Goal: Find specific page/section: Find specific page/section

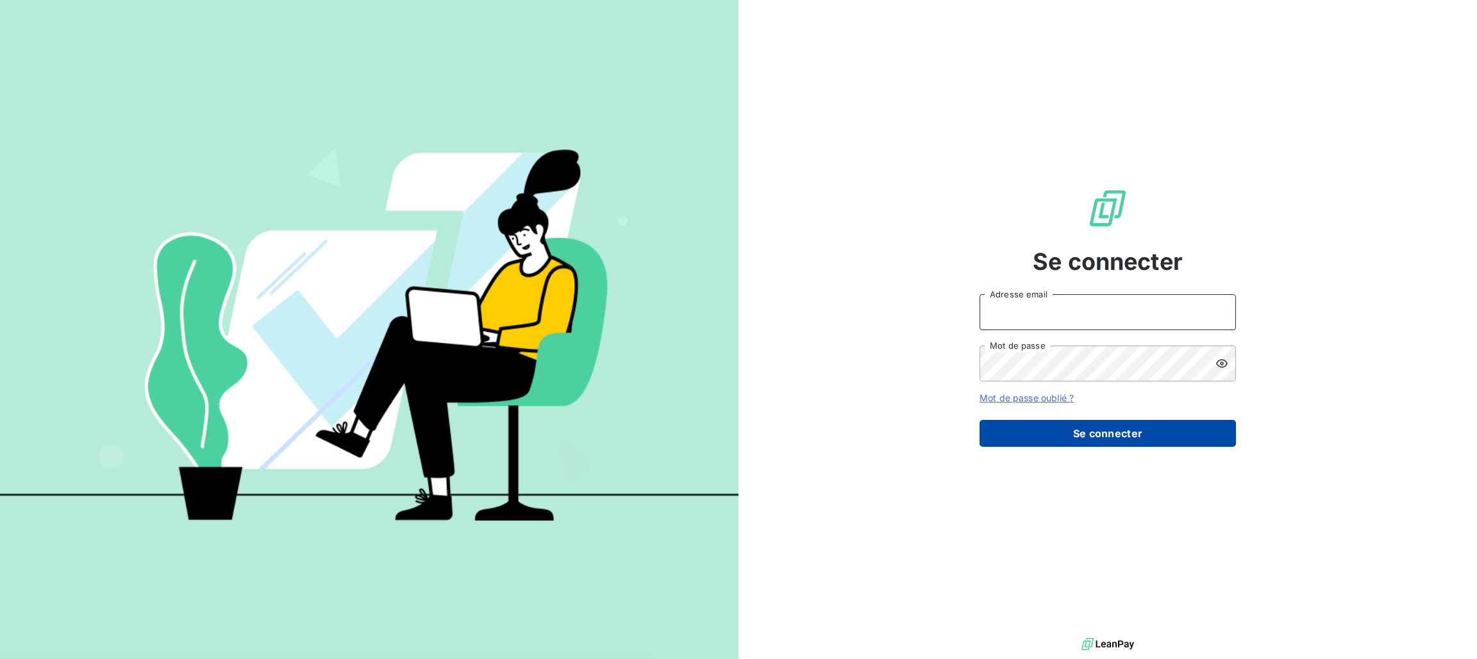
type input "[PERSON_NAME][EMAIL_ADDRESS][PERSON_NAME][DOMAIN_NAME]"
click at [1039, 428] on button "Se connecter" at bounding box center [1107, 433] width 256 height 27
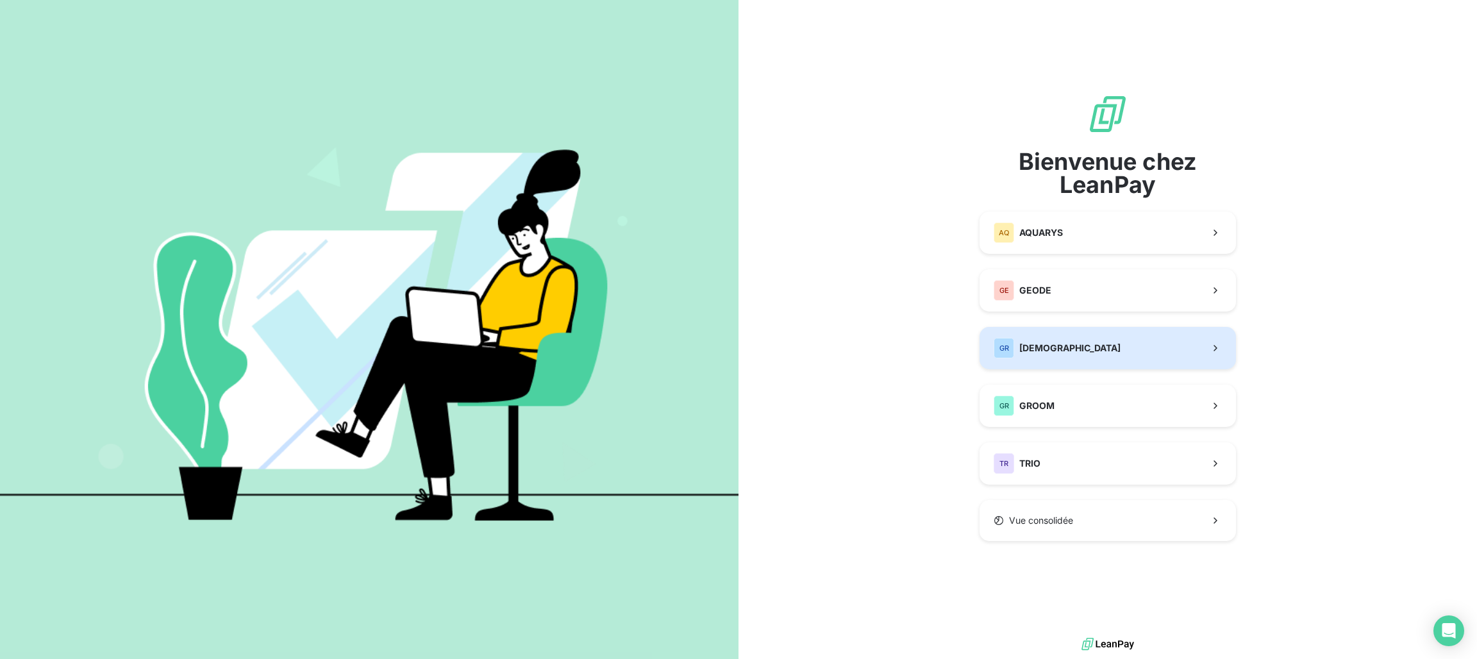
click at [1028, 344] on span "[DEMOGRAPHIC_DATA]" at bounding box center [1069, 348] width 101 height 13
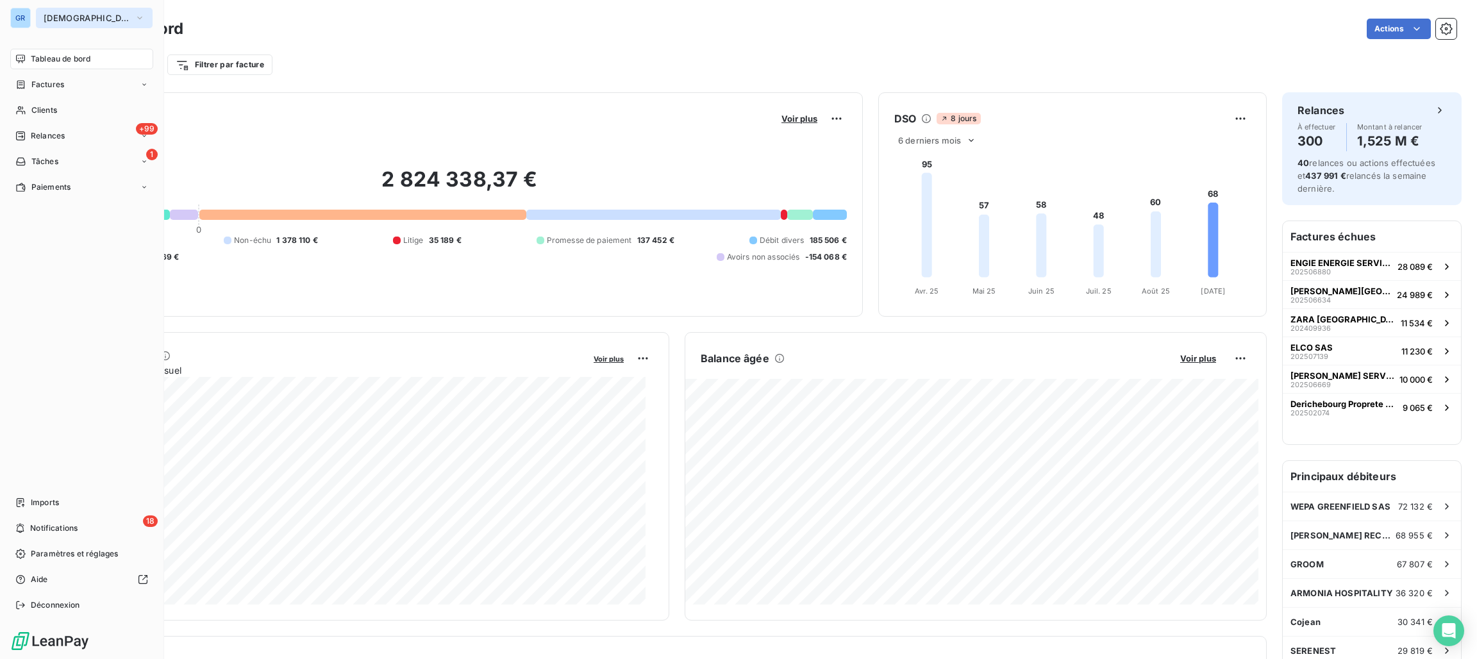
click at [67, 12] on button "[DEMOGRAPHIC_DATA]" at bounding box center [94, 18] width 117 height 21
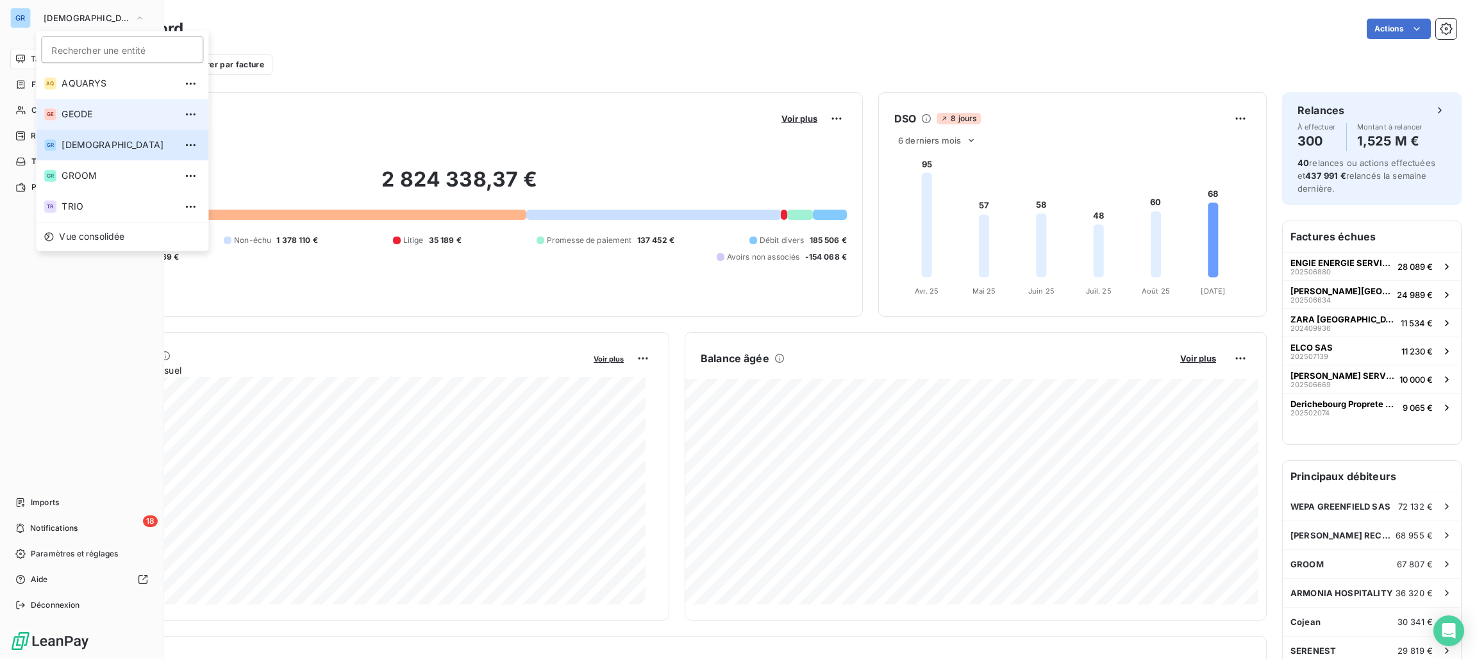
click at [99, 112] on span "GEODE" at bounding box center [118, 114] width 113 height 13
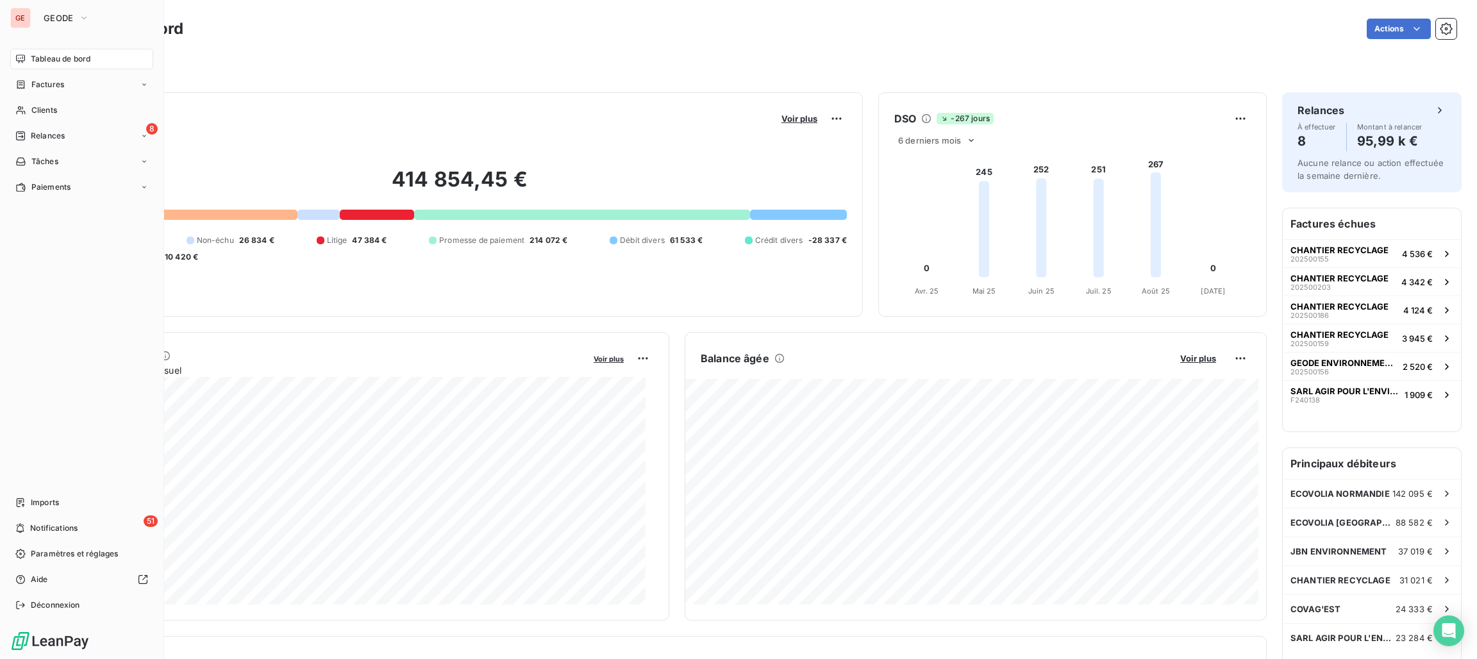
click at [393, 22] on div "Actions" at bounding box center [827, 29] width 1257 height 21
click at [336, 293] on div "414 854,45 € 0 Échu 103 789 € Non-échu 26 834 € Litige 47 384 € Promesse de pai…" at bounding box center [459, 215] width 774 height 172
click at [251, 70] on div "Filtrer" at bounding box center [759, 65] width 1394 height 24
click at [101, 58] on div "Tableau de bord" at bounding box center [81, 59] width 143 height 21
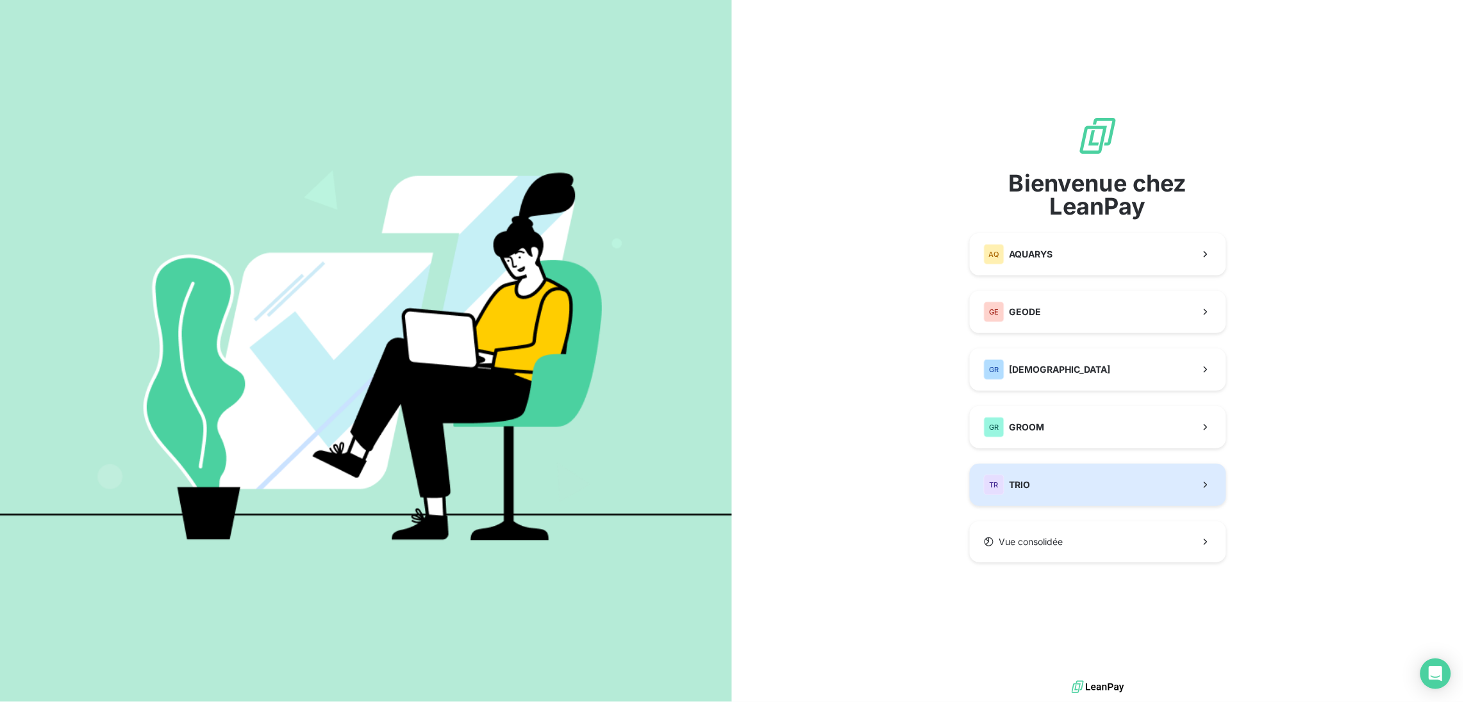
click at [1016, 477] on div "TR TRIO" at bounding box center [1007, 485] width 47 height 21
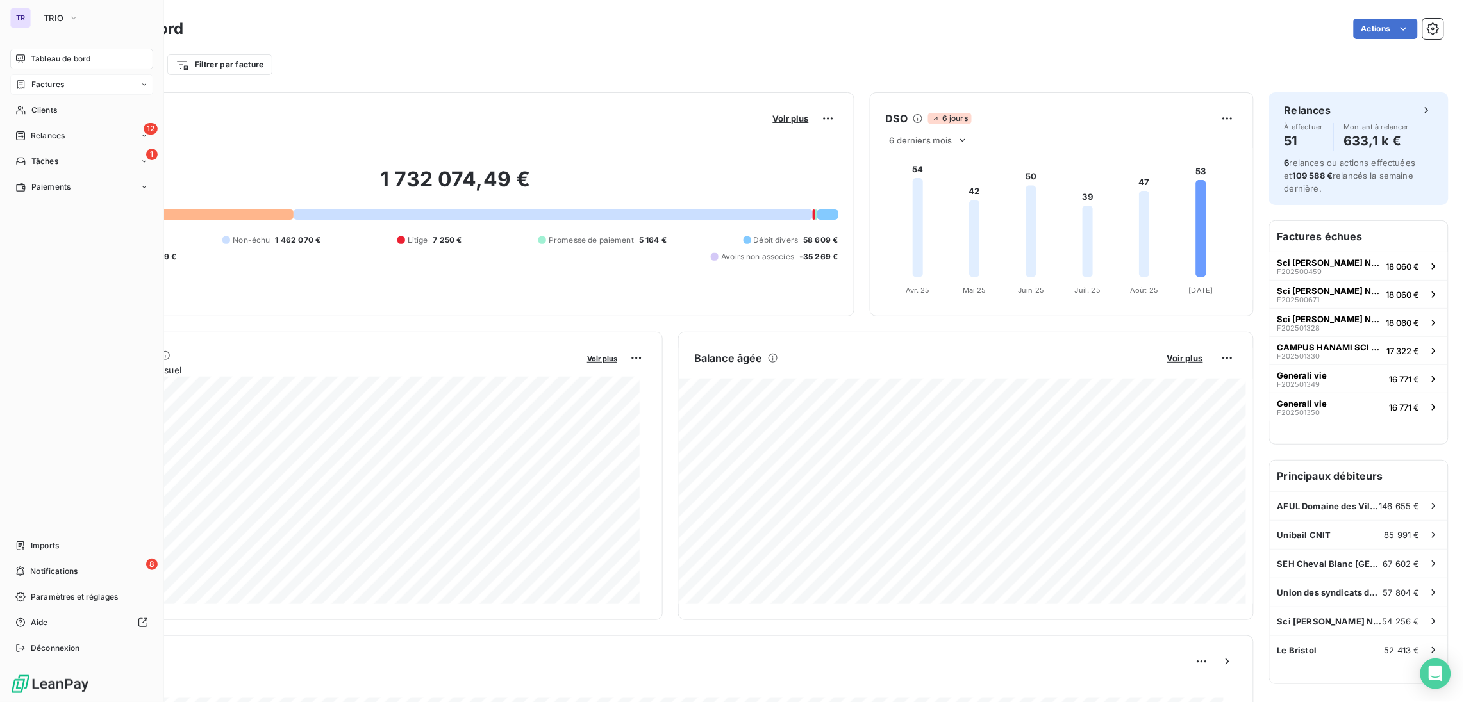
click at [56, 86] on span "Factures" at bounding box center [47, 85] width 33 height 12
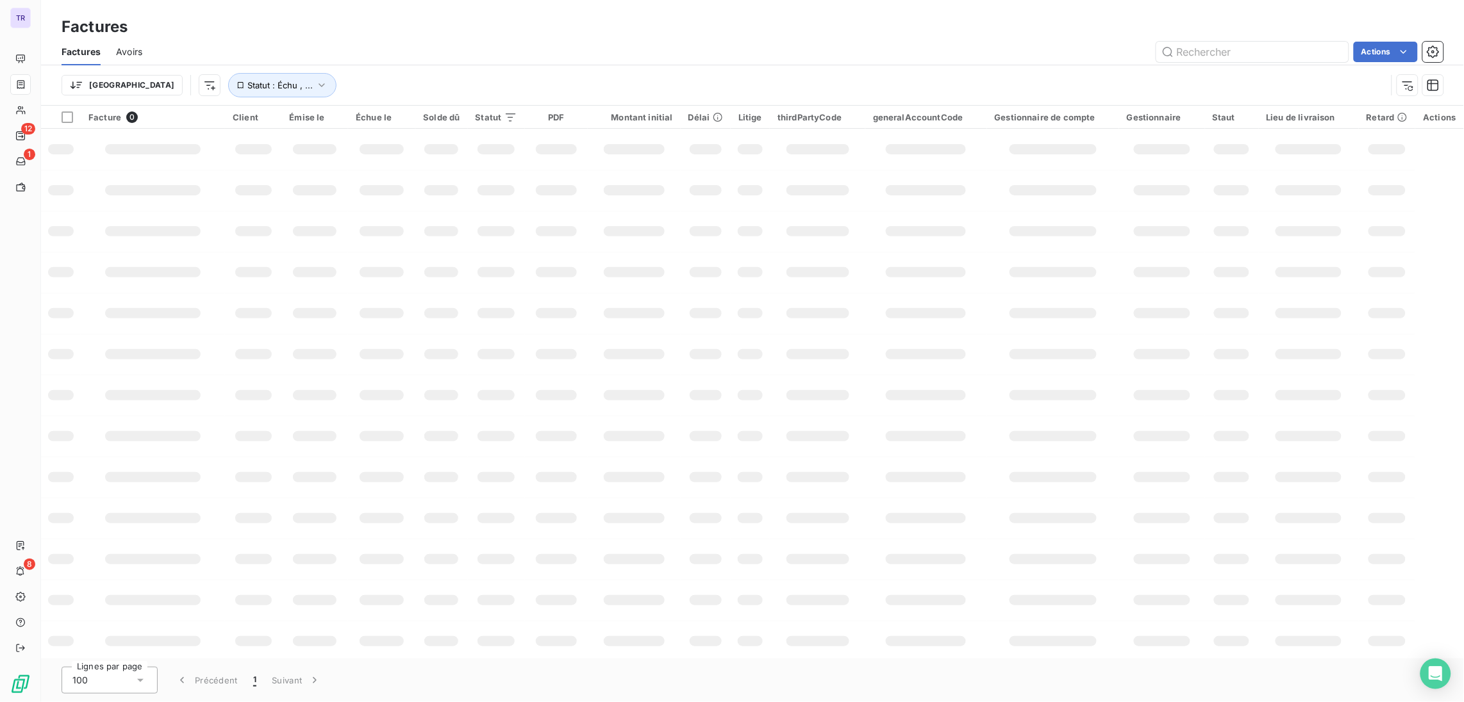
type input "e"
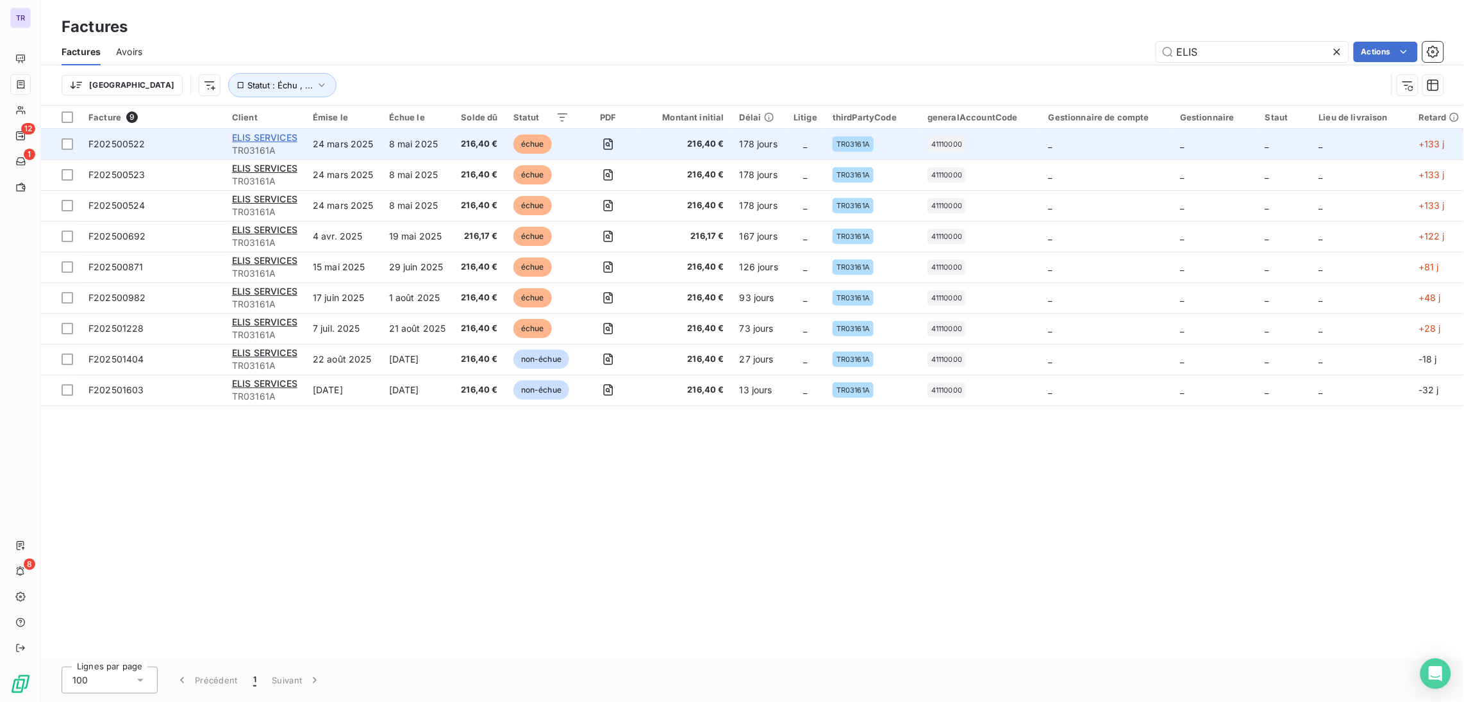
type input "ELIS"
click at [271, 133] on span "ELIS SERVICES" at bounding box center [264, 137] width 65 height 11
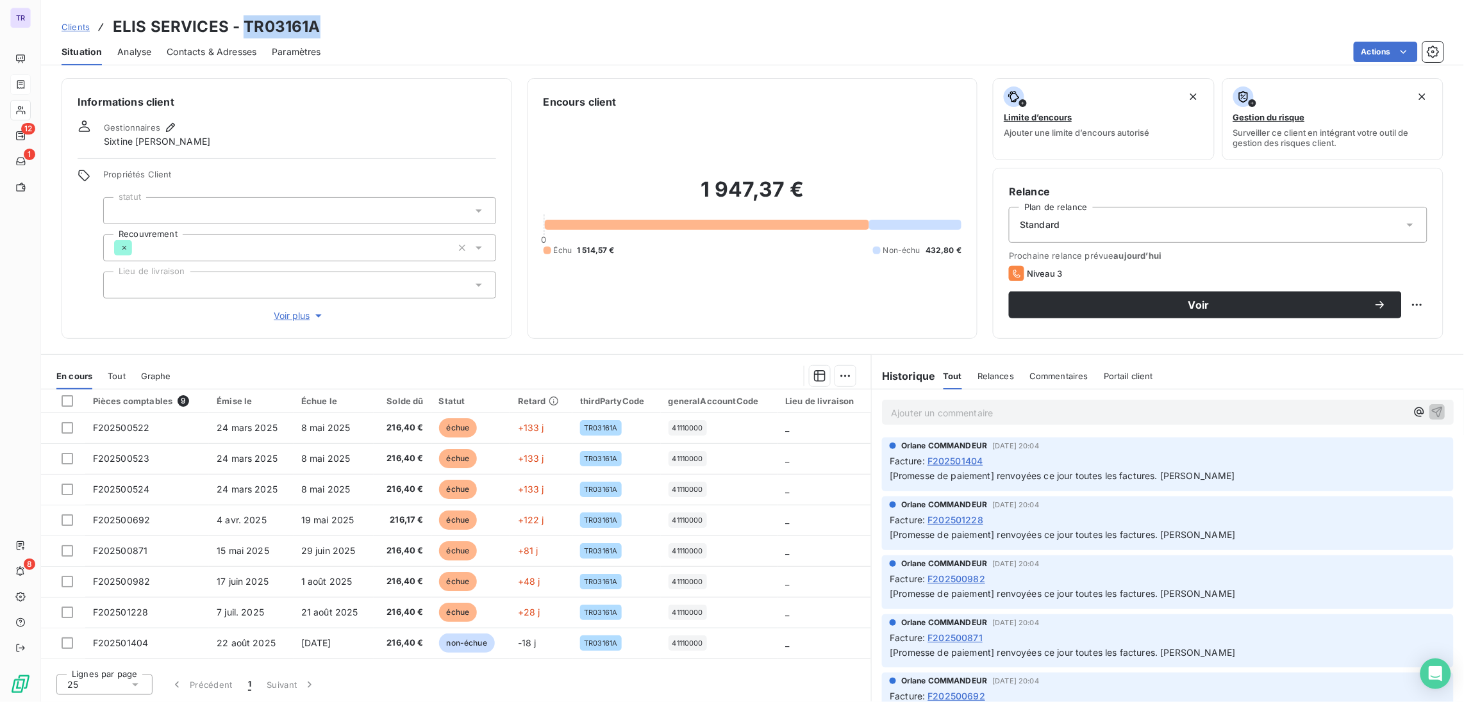
drag, startPoint x: 318, startPoint y: 28, endPoint x: 241, endPoint y: 25, distance: 76.9
click at [241, 25] on div "Clients ELIS SERVICES - TR03161A" at bounding box center [752, 26] width 1423 height 23
copy h3 "TR03161A"
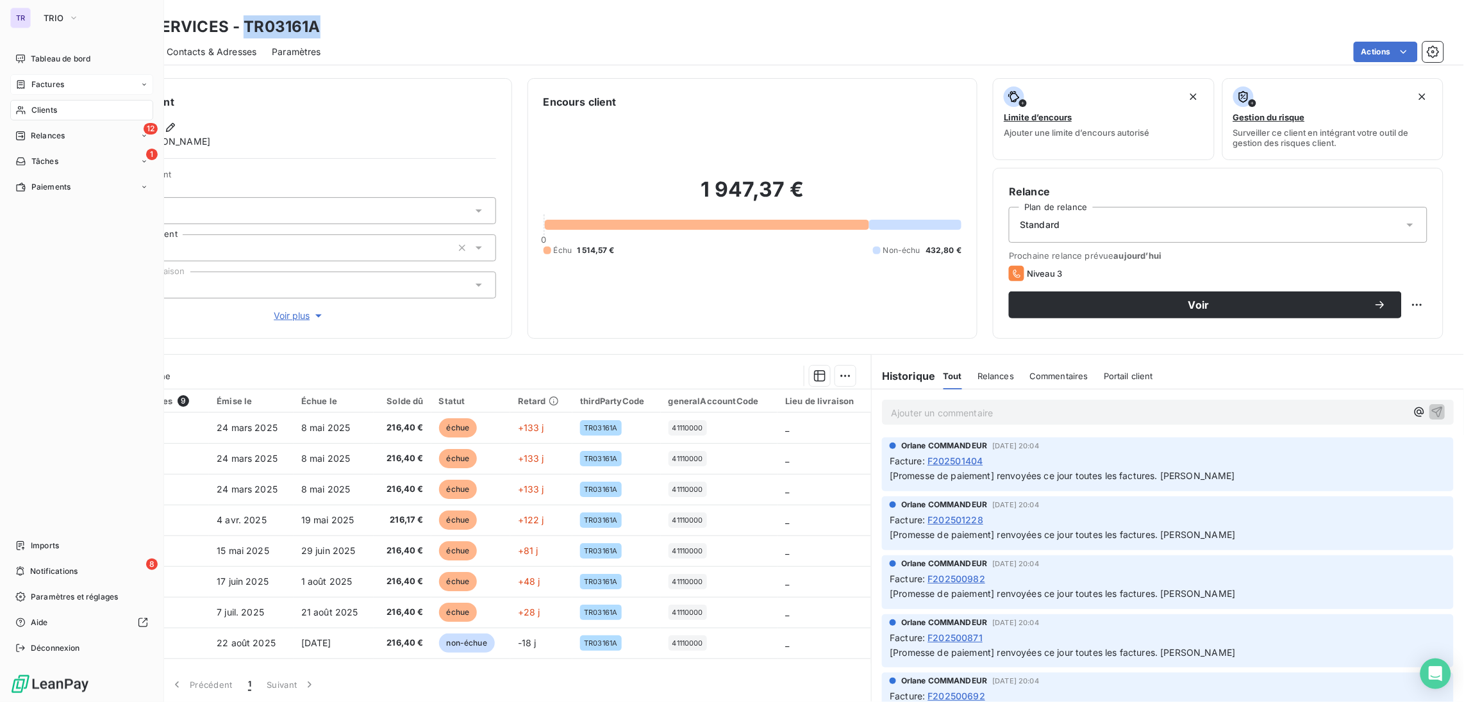
click at [52, 82] on span "Factures" at bounding box center [47, 85] width 33 height 12
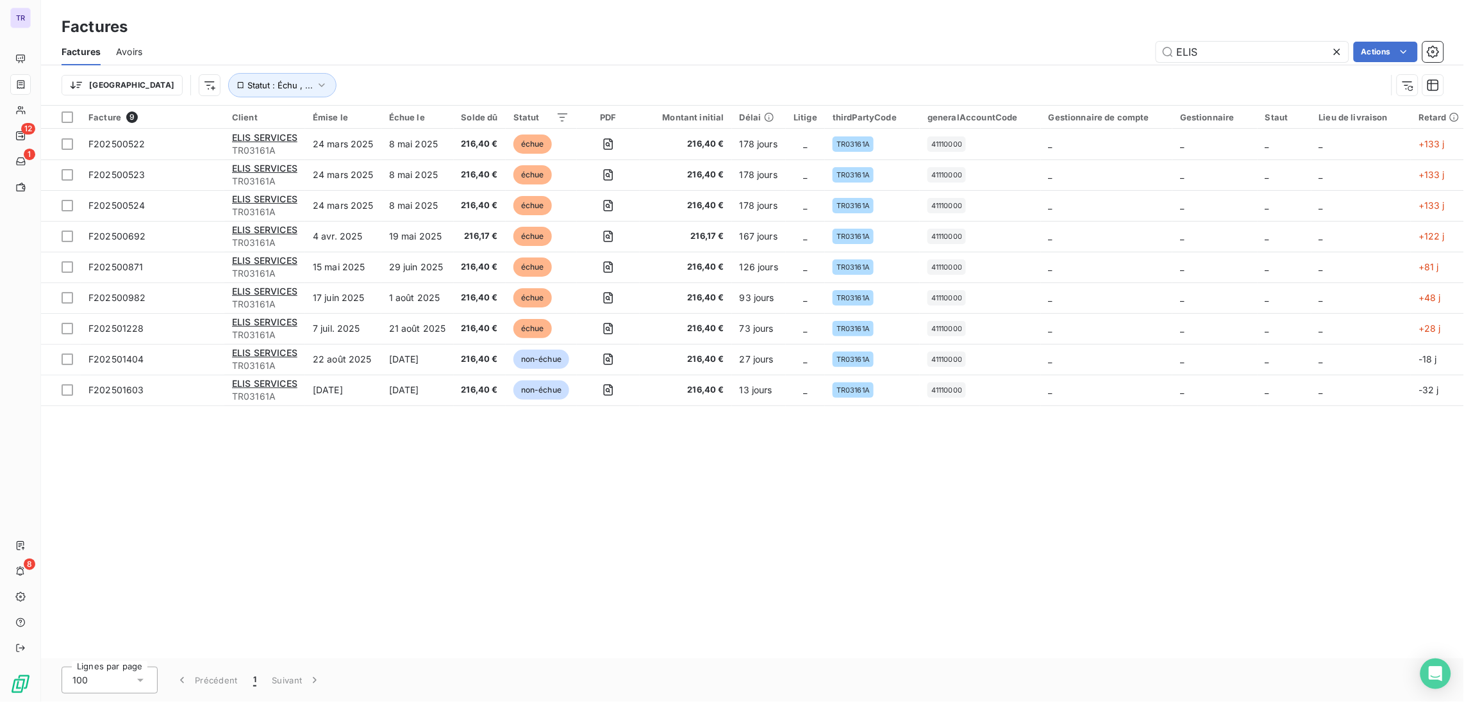
drag, startPoint x: 1221, startPoint y: 58, endPoint x: 1021, endPoint y: 33, distance: 202.1
click at [1021, 33] on div "Factures Factures Avoirs ELIS Actions Trier Statut : Échu , ..." at bounding box center [752, 53] width 1423 height 106
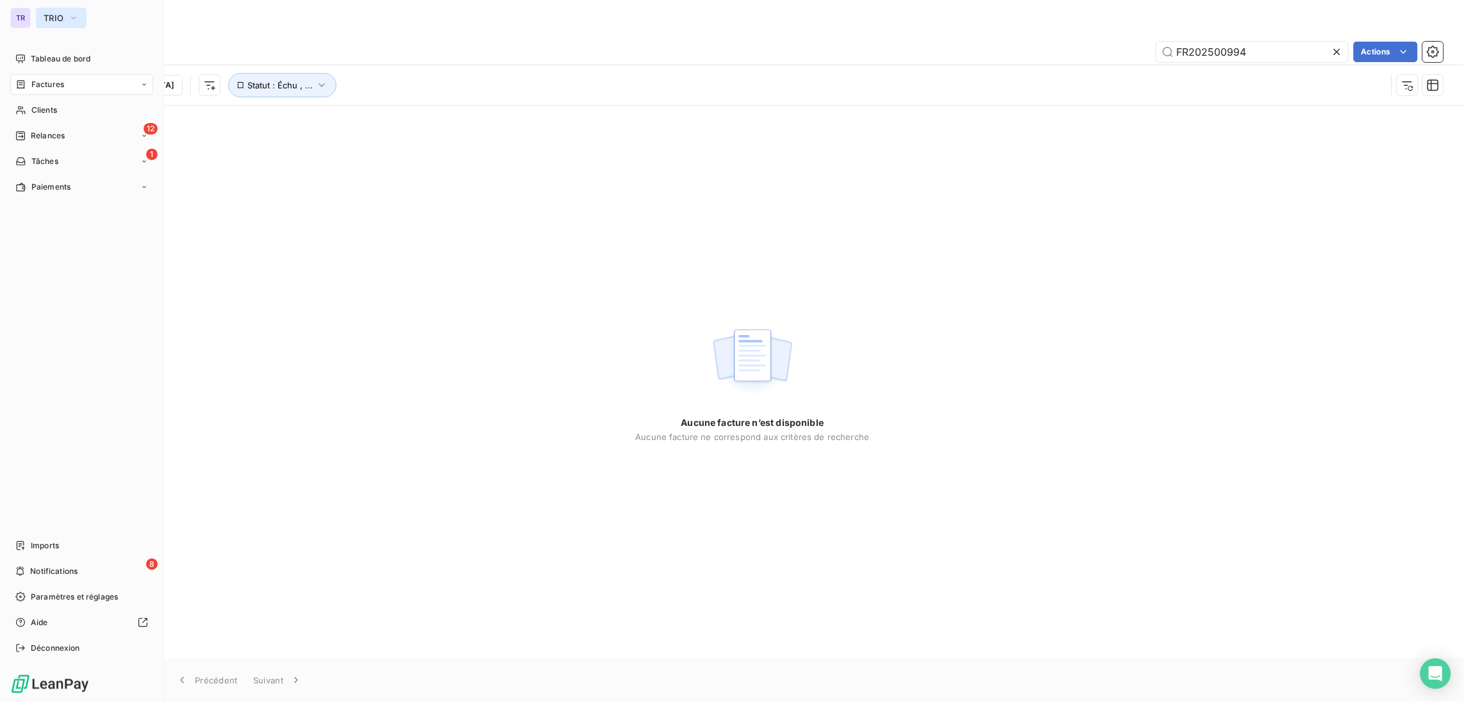
type input "FR202500994"
click at [48, 16] on span "TRIO" at bounding box center [54, 18] width 20 height 10
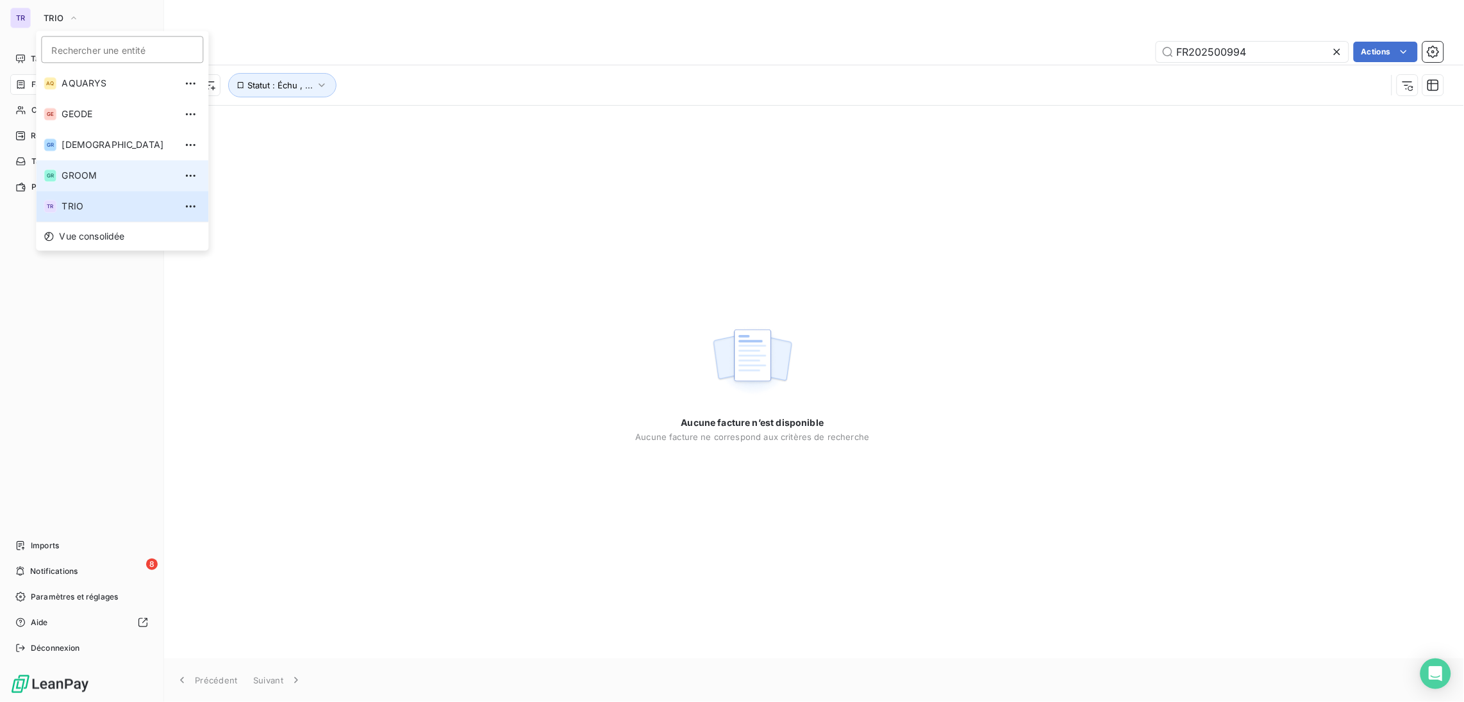
click at [95, 167] on li "GR GROOM" at bounding box center [122, 175] width 172 height 31
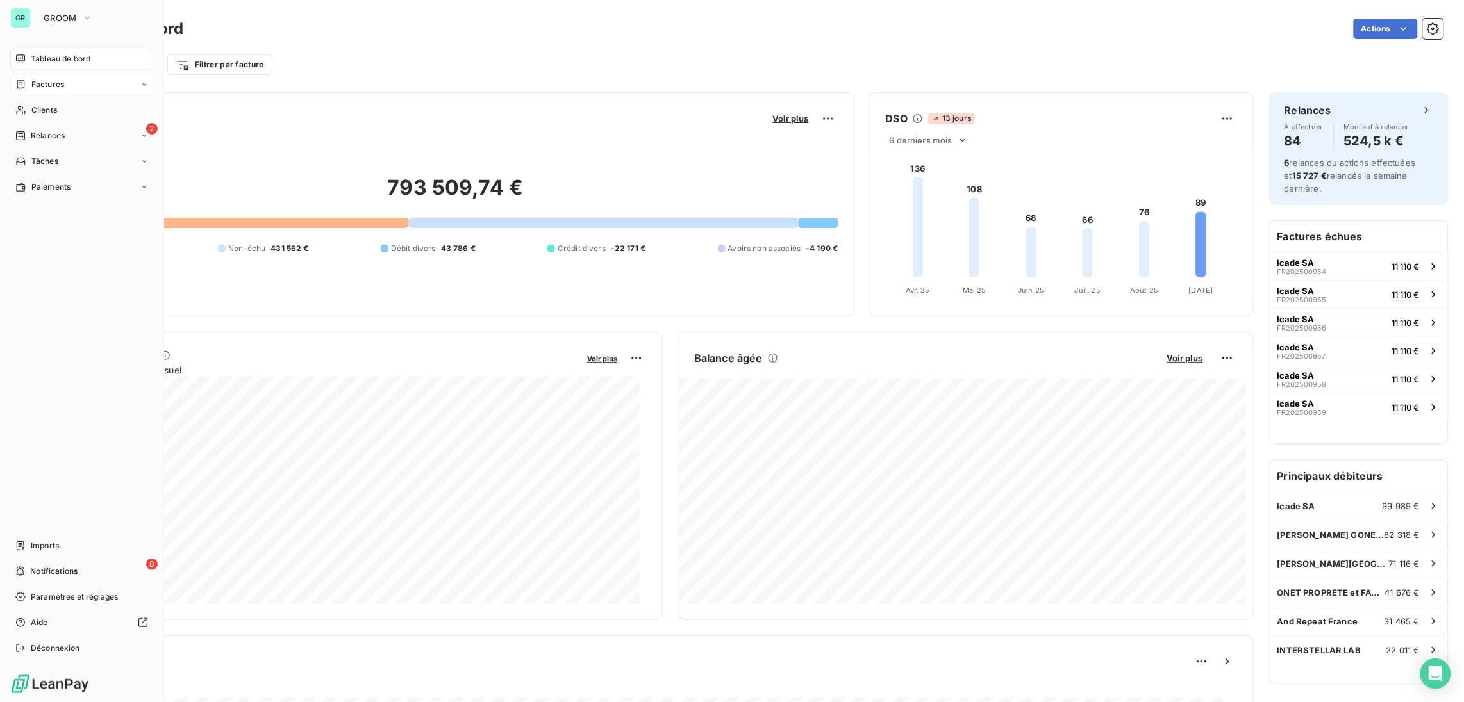
click at [59, 80] on span "Factures" at bounding box center [47, 85] width 33 height 12
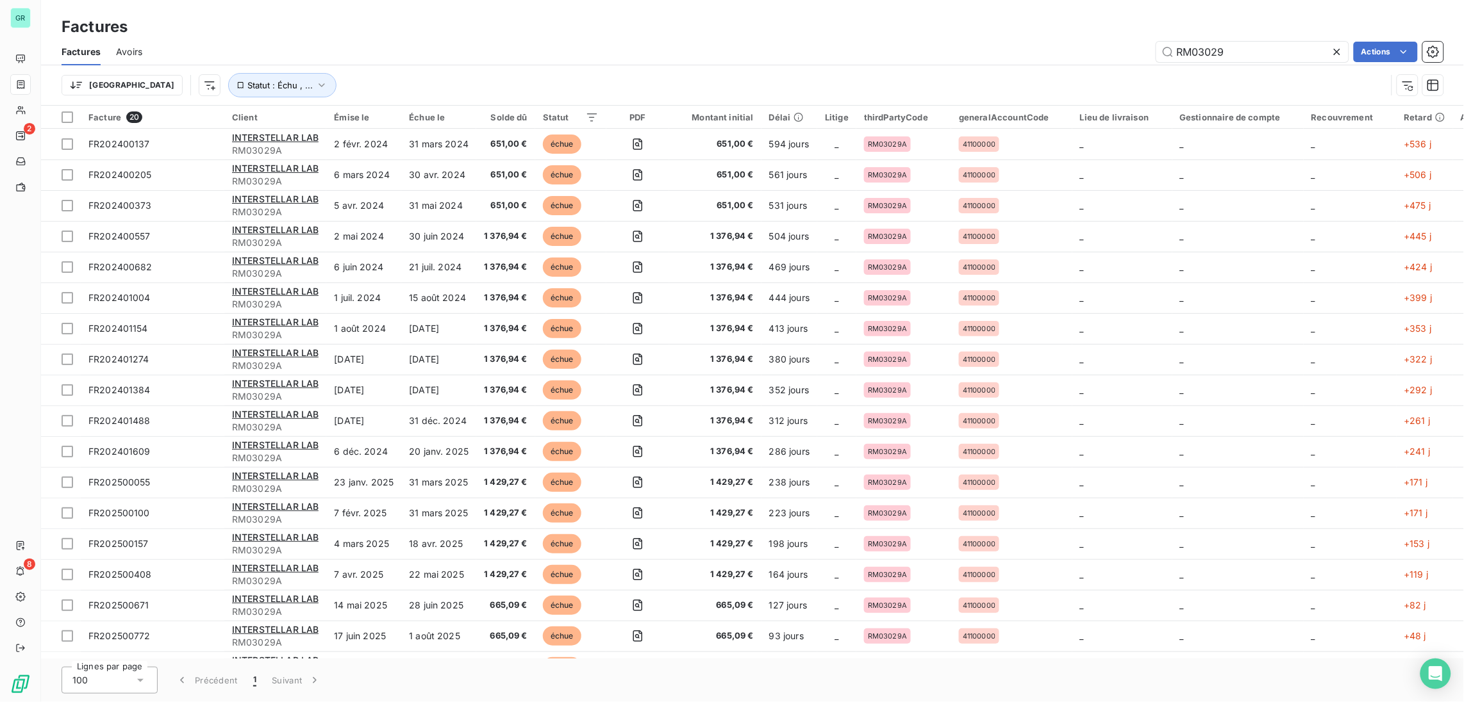
drag, startPoint x: 1237, startPoint y: 55, endPoint x: 1007, endPoint y: 40, distance: 231.2
click at [1007, 42] on div "RM03029 Actions" at bounding box center [801, 52] width 1286 height 21
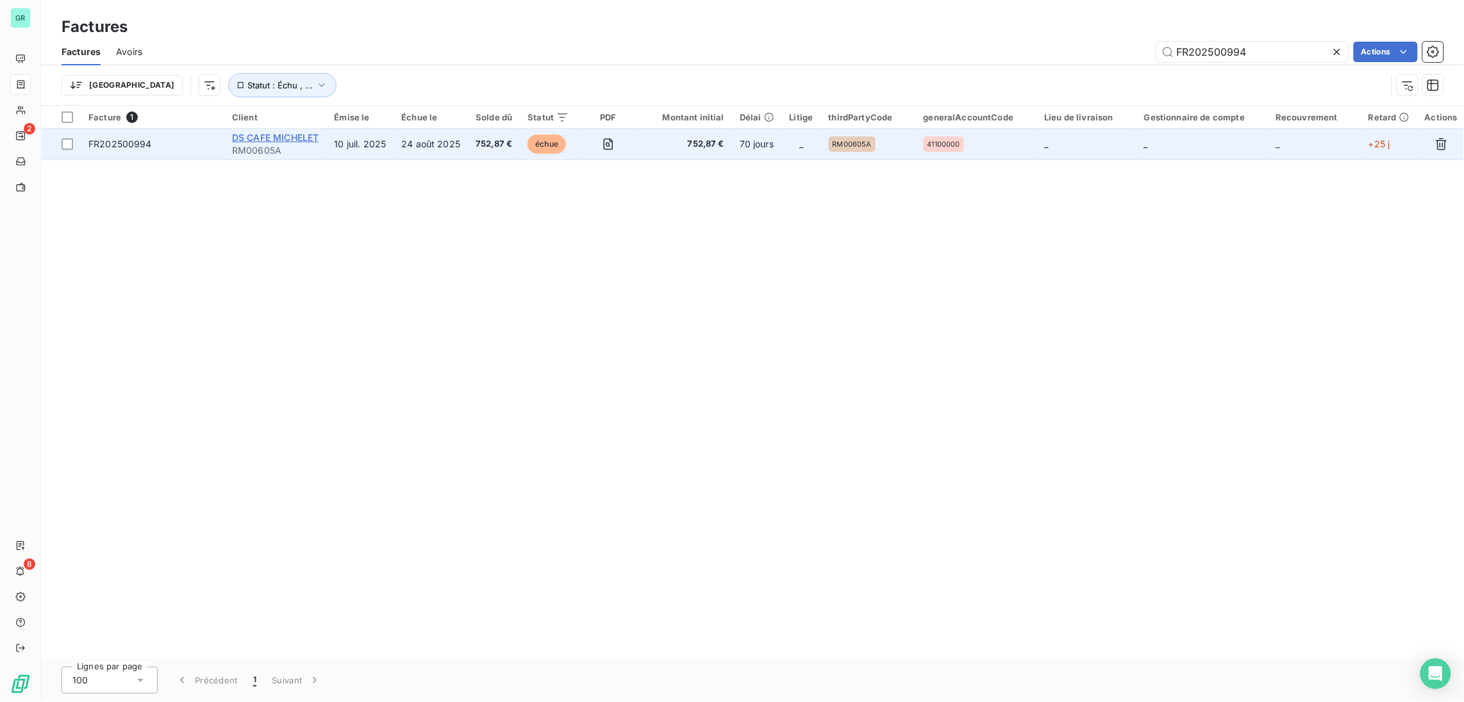
type input "FR202500994"
click at [304, 138] on span "DS CAFE MICHELET" at bounding box center [275, 137] width 87 height 11
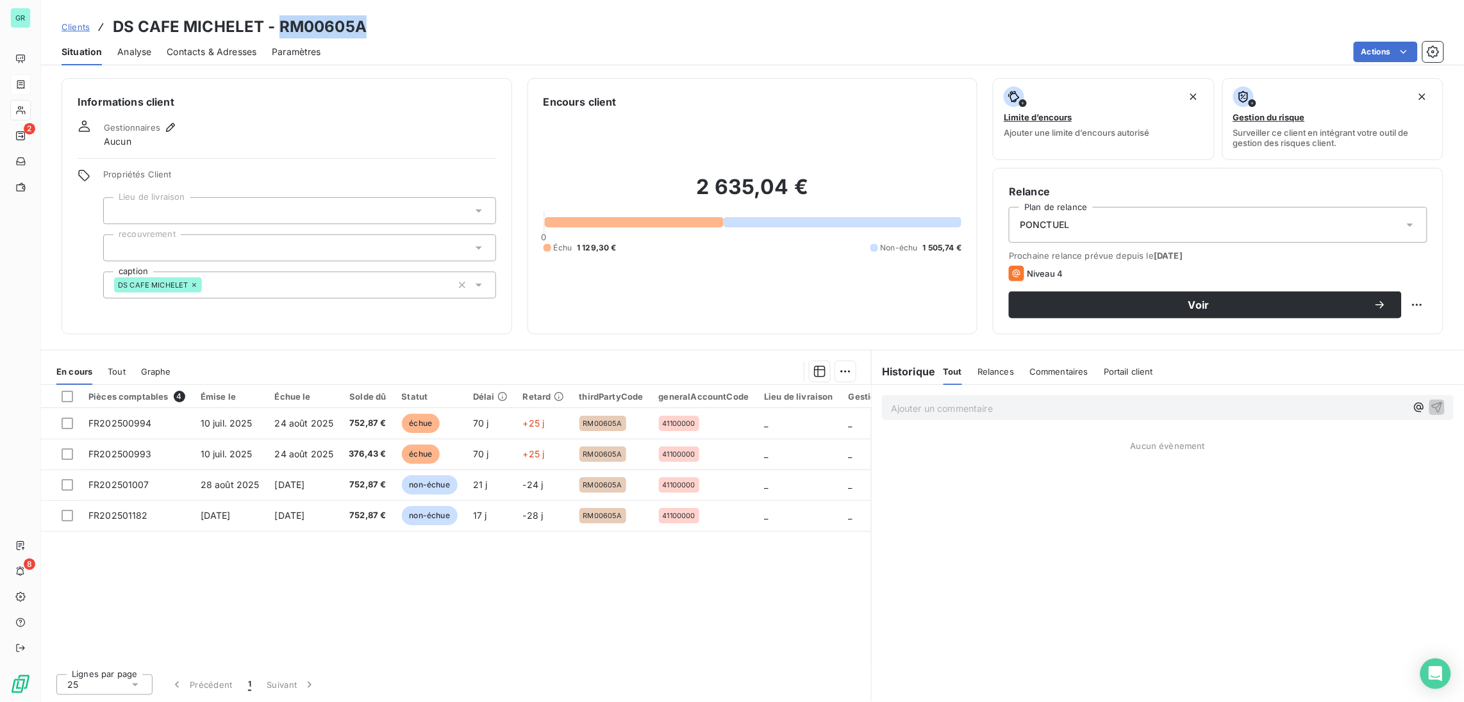
drag, startPoint x: 366, startPoint y: 22, endPoint x: 281, endPoint y: 20, distance: 84.6
click at [281, 20] on div "Clients DS CAFE MICHELET - RM00605A" at bounding box center [752, 26] width 1423 height 23
copy h3 "RM00605A"
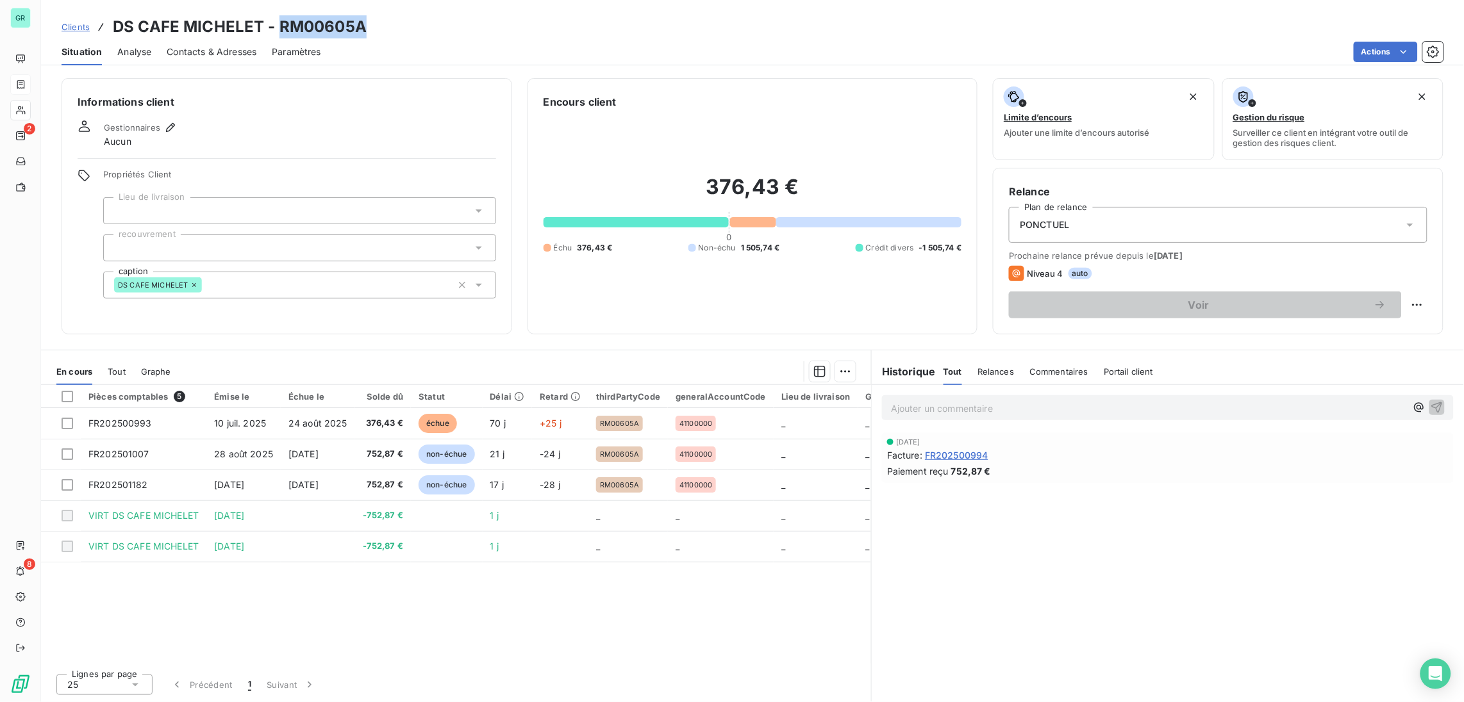
copy h3 "RM00605A"
